Goal: Task Accomplishment & Management: Manage account settings

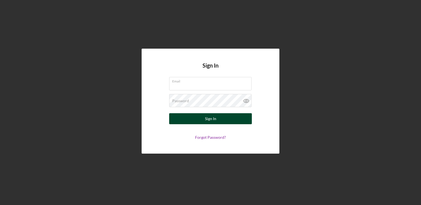
type input "[EMAIL_ADDRESS][DOMAIN_NAME]"
click at [195, 120] on button "Sign In" at bounding box center [210, 118] width 83 height 11
type input "[EMAIL_ADDRESS][DOMAIN_NAME]"
click at [212, 117] on div "Sign In" at bounding box center [210, 118] width 11 height 11
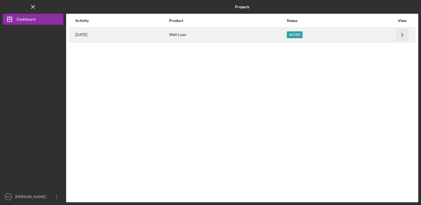
click at [403, 35] on polyline "button" at bounding box center [402, 34] width 2 height 3
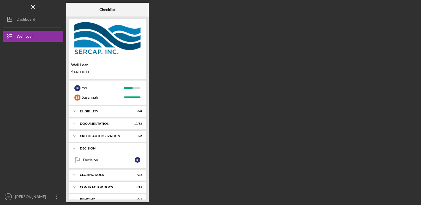
click at [92, 148] on div "Decision" at bounding box center [109, 148] width 59 height 3
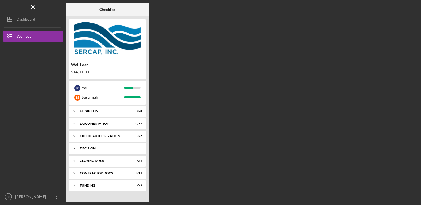
click at [92, 148] on div "Decision" at bounding box center [109, 148] width 59 height 3
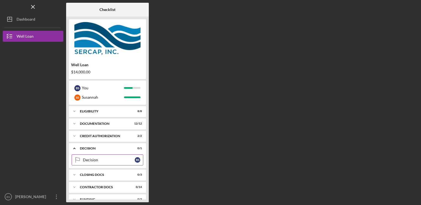
click at [89, 159] on div "Decision" at bounding box center [109, 160] width 52 height 4
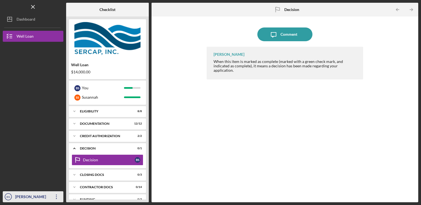
click at [52, 196] on icon "Icon/Overflow" at bounding box center [57, 197] width 14 height 14
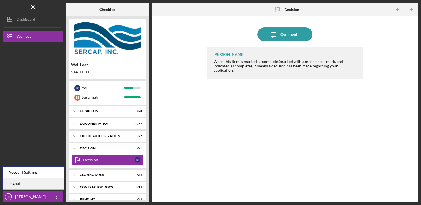
click at [22, 186] on link "Logout" at bounding box center [33, 183] width 61 height 11
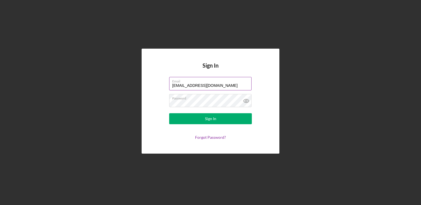
click at [204, 84] on input "[EMAIL_ADDRESS][DOMAIN_NAME]" at bounding box center [210, 83] width 82 height 13
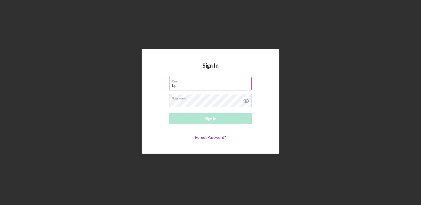
type input "b"
type input "susannahdoherty@aol.com"
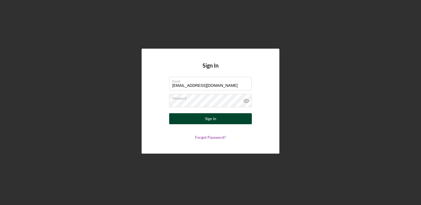
click at [195, 116] on button "Sign In" at bounding box center [210, 118] width 83 height 11
